Goal: Transaction & Acquisition: Purchase product/service

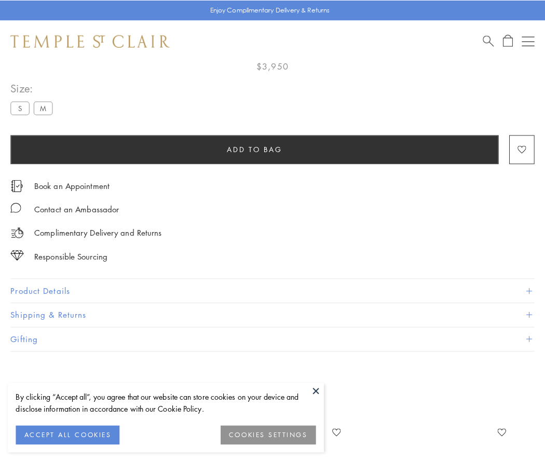
scroll to position [61, 0]
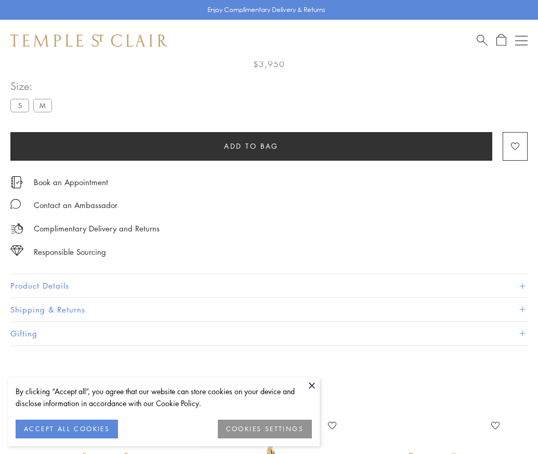
click at [251, 145] on span "Add to bag" at bounding box center [251, 145] width 55 height 11
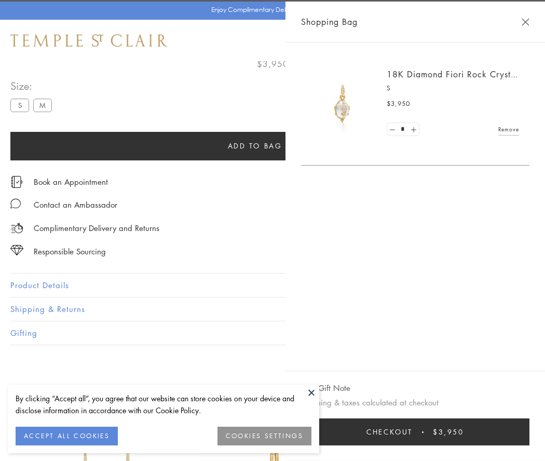
click at [418, 432] on button "Checkout $3,950" at bounding box center [415, 432] width 229 height 27
